Goal: Task Accomplishment & Management: Use online tool/utility

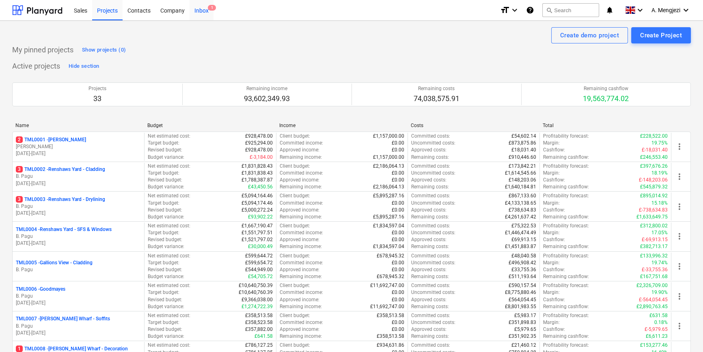
click at [200, 11] on div "Inbox 1" at bounding box center [202, 10] width 24 height 21
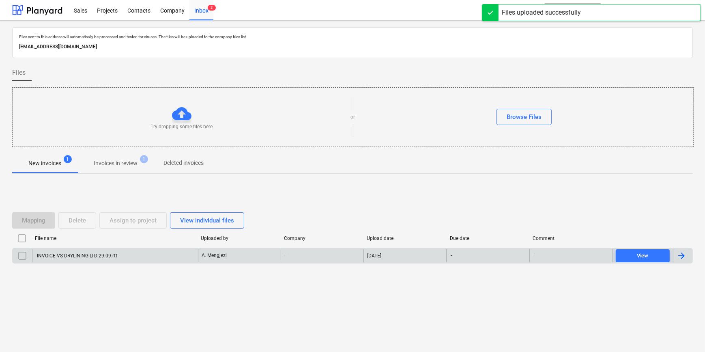
click at [111, 252] on div "INVOICE-VS DRYLINING LTD 29.09.rtf" at bounding box center [115, 255] width 166 height 13
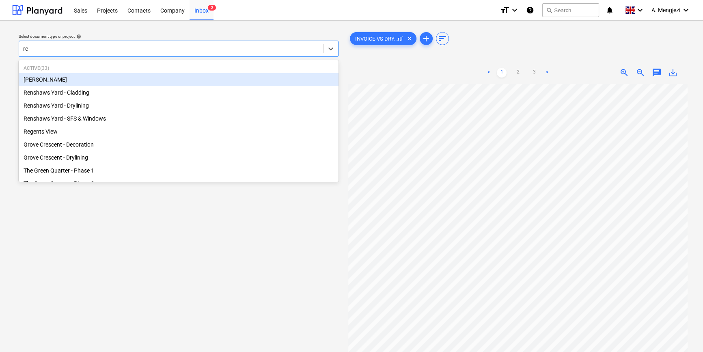
type input "ren"
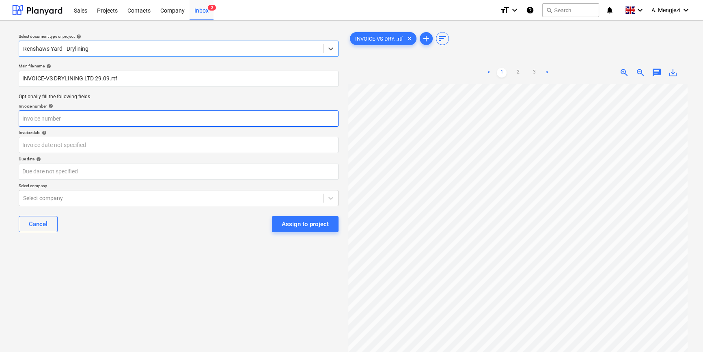
click at [57, 116] on input "text" at bounding box center [179, 118] width 320 height 16
type input "1"
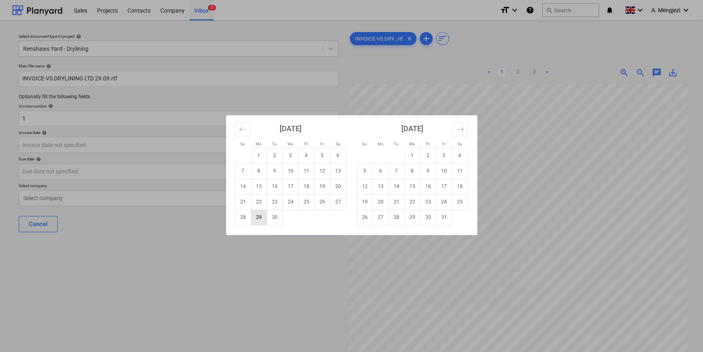
click at [259, 216] on td "29" at bounding box center [259, 216] width 16 height 15
type input "[DATE]"
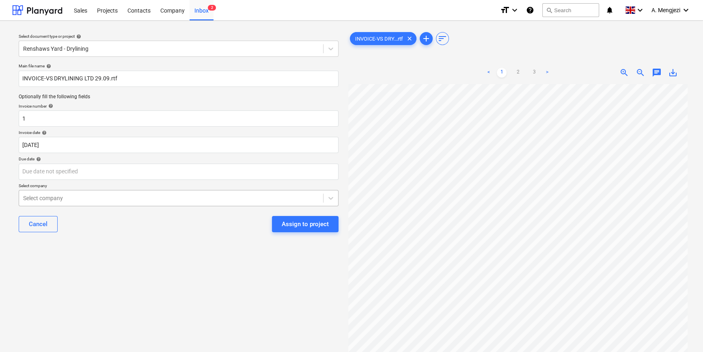
click at [121, 199] on div at bounding box center [171, 198] width 296 height 8
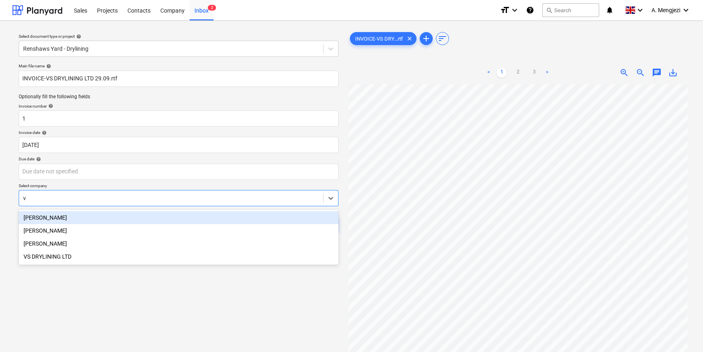
type input "vs"
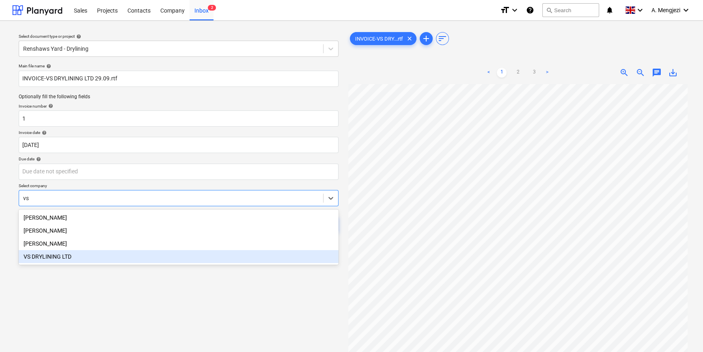
click at [123, 260] on div "VS DRYLINING LTD" at bounding box center [179, 256] width 320 height 13
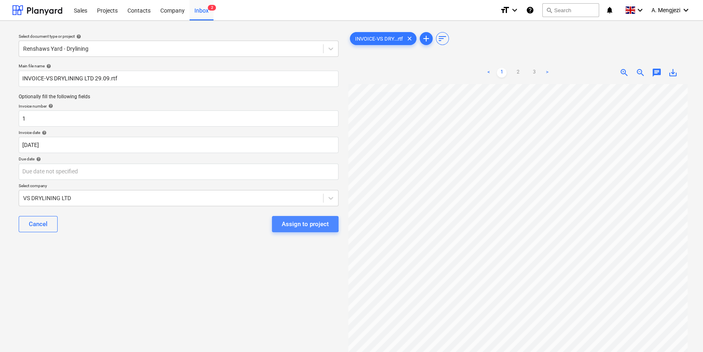
click at [296, 224] on div "Assign to project" at bounding box center [305, 224] width 47 height 11
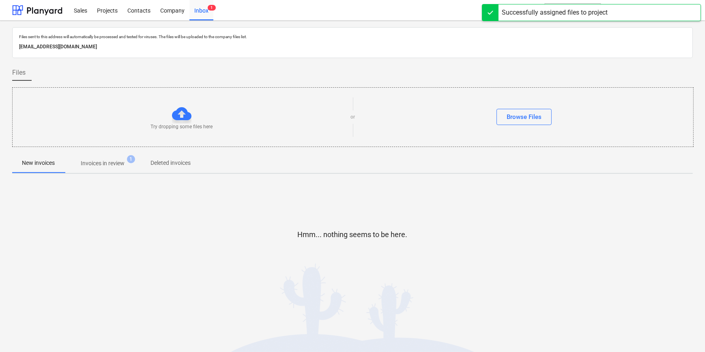
click at [100, 162] on p "Invoices in review" at bounding box center [103, 163] width 44 height 9
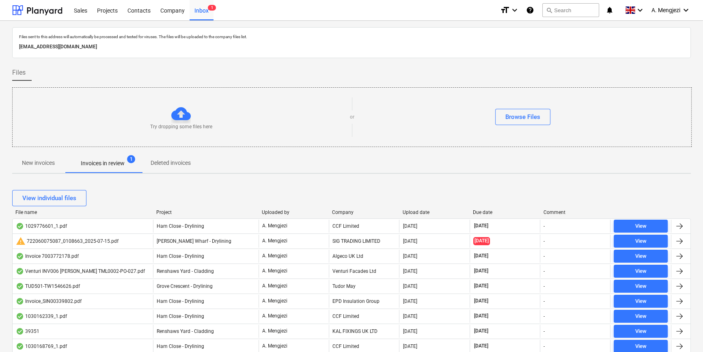
click at [356, 211] on div "Company" at bounding box center [364, 212] width 64 height 6
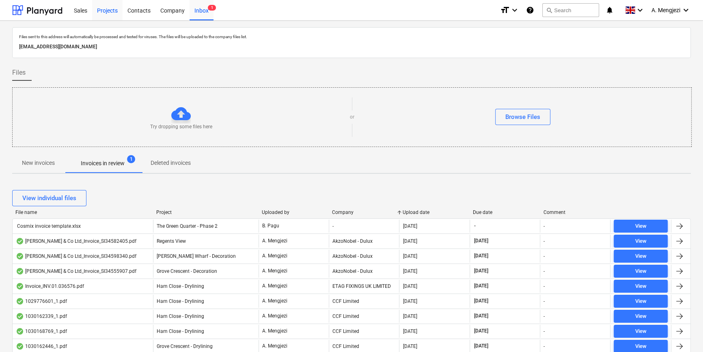
click at [110, 7] on div "Projects" at bounding box center [107, 10] width 30 height 21
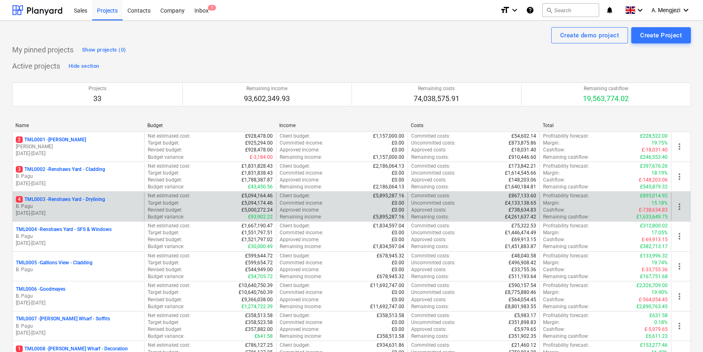
click at [64, 200] on p "4 TML0003 - Renshaws Yard - Drylining" at bounding box center [60, 199] width 89 height 7
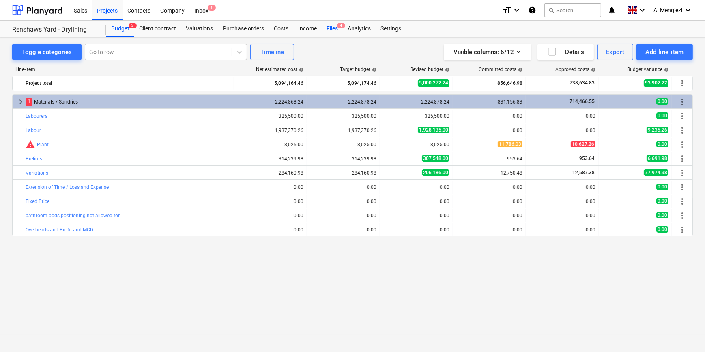
click at [334, 27] on div "Files 4" at bounding box center [332, 29] width 21 height 16
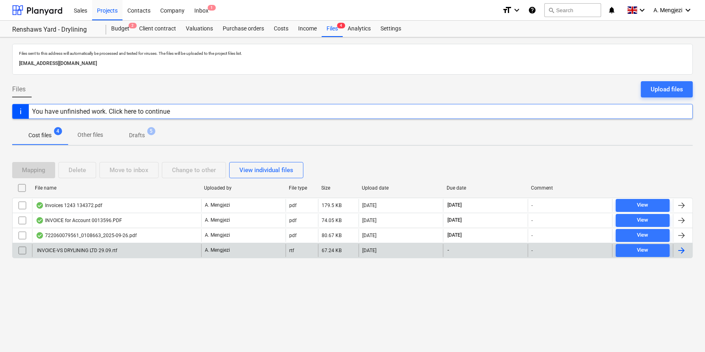
click at [131, 251] on div "INVOICE-VS DRYLINING LTD 29.09.rtf" at bounding box center [116, 250] width 169 height 13
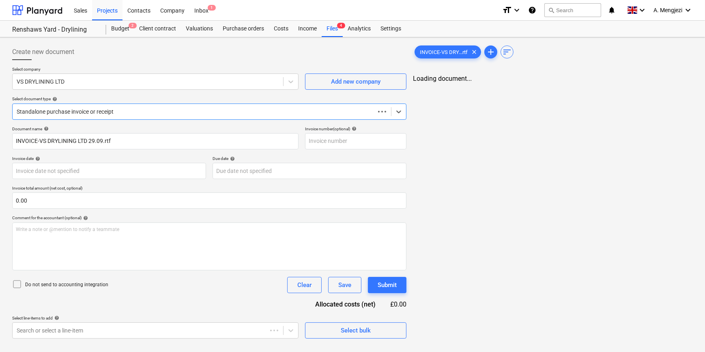
type input "1"
type input "[DATE]"
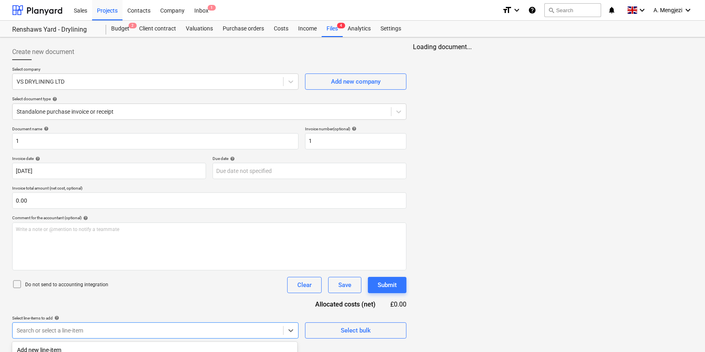
click at [137, 325] on body "Sales Projects Contacts Company Inbox 1 format_size keyboard_arrow_down help se…" at bounding box center [352, 176] width 705 height 352
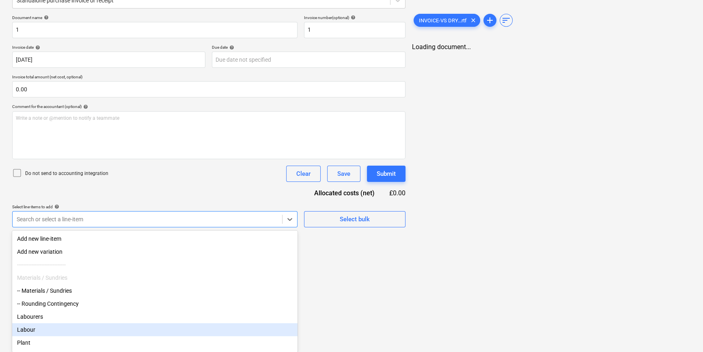
click at [80, 332] on div "Labour" at bounding box center [154, 329] width 285 height 13
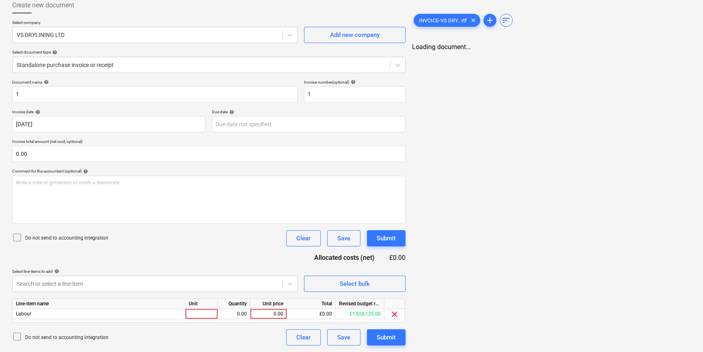
scroll to position [46, 0]
click at [342, 306] on html "Sales Projects Contacts Company Inbox 1 format_size keyboard_arrow_down help se…" at bounding box center [351, 130] width 703 height 352
click at [200, 315] on div at bounding box center [201, 314] width 32 height 10
type input "1"
type input "0.01"
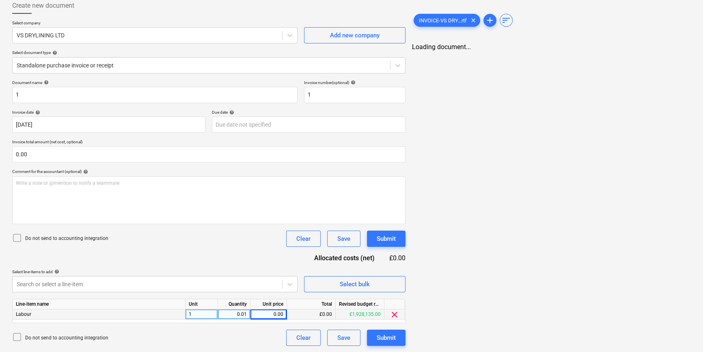
drag, startPoint x: 208, startPoint y: 312, endPoint x: 166, endPoint y: 318, distance: 41.8
click at [0, 0] on div "Labour 1 0.01 0.00 £0.00 £1,928,135.00 clear" at bounding box center [0, 0] width 0 height 0
click at [224, 314] on div "0.01" at bounding box center [234, 314] width 26 height 10
type input "1"
type input "0.01"
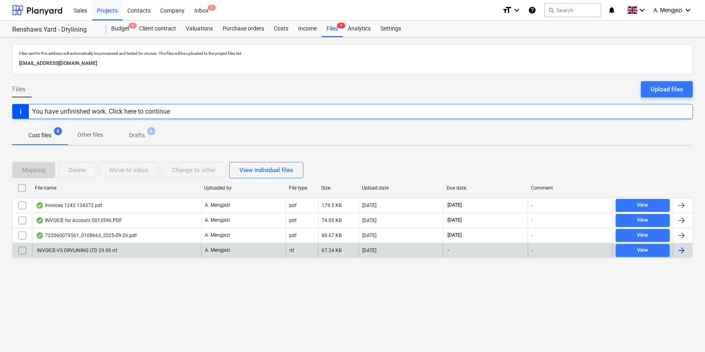
click at [20, 249] on input "checkbox" at bounding box center [22, 250] width 13 height 13
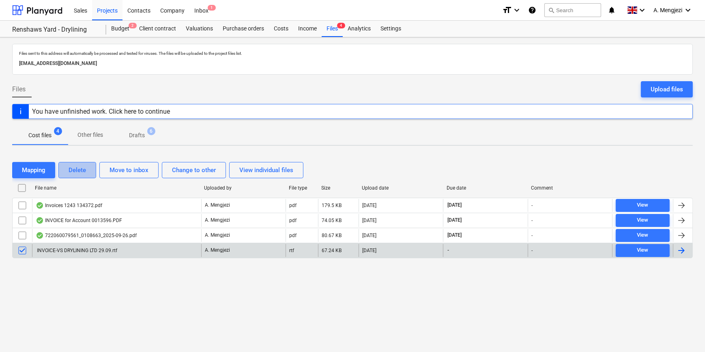
click at [79, 166] on div "Delete" at bounding box center [77, 170] width 17 height 11
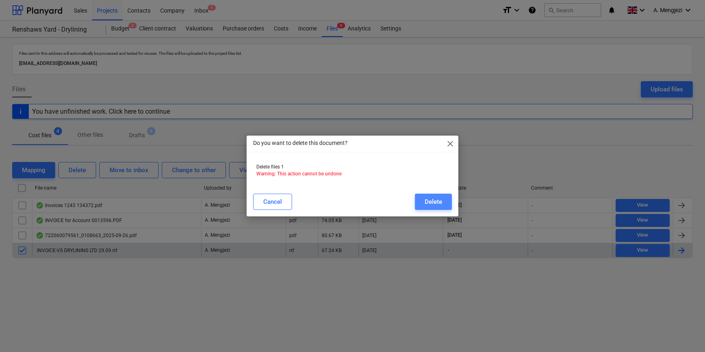
click at [437, 200] on div "Delete" at bounding box center [433, 201] width 17 height 11
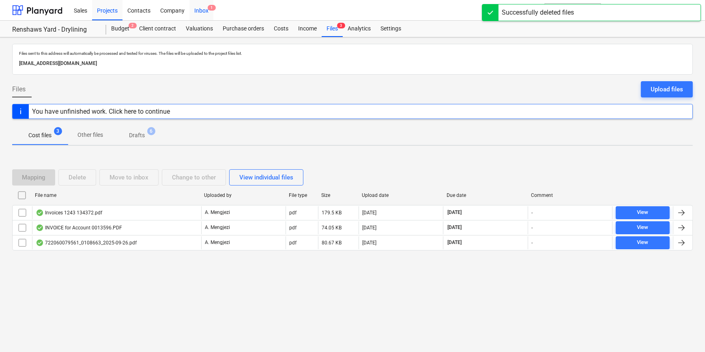
click at [196, 9] on div "Inbox 1" at bounding box center [202, 10] width 24 height 21
